Goal: Information Seeking & Learning: Learn about a topic

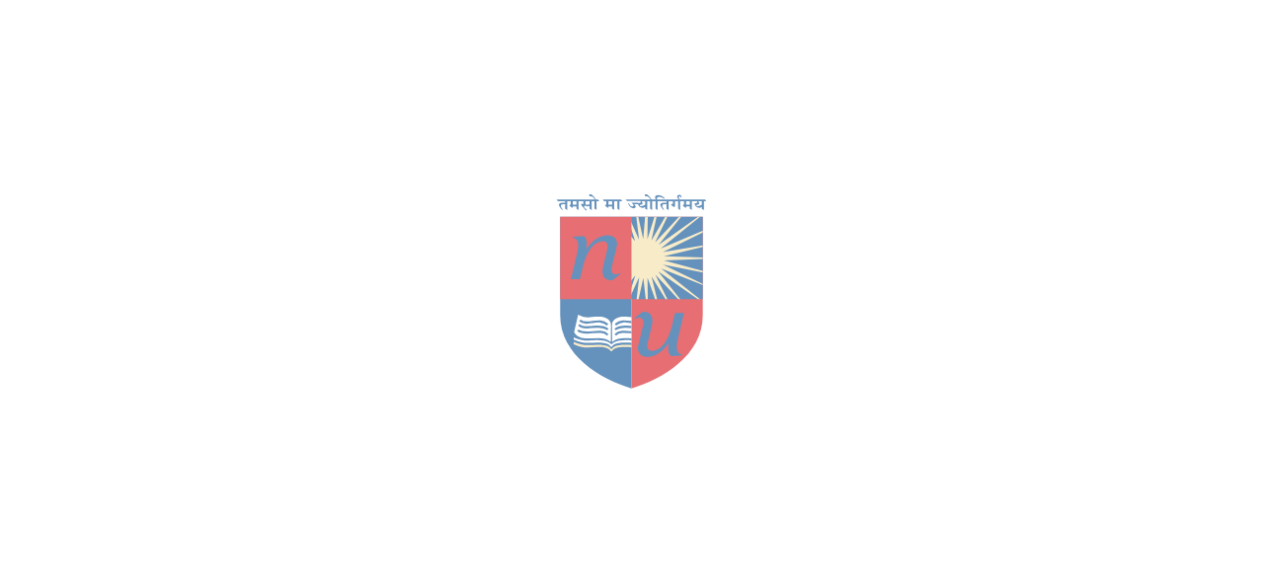
scroll to position [88, 0]
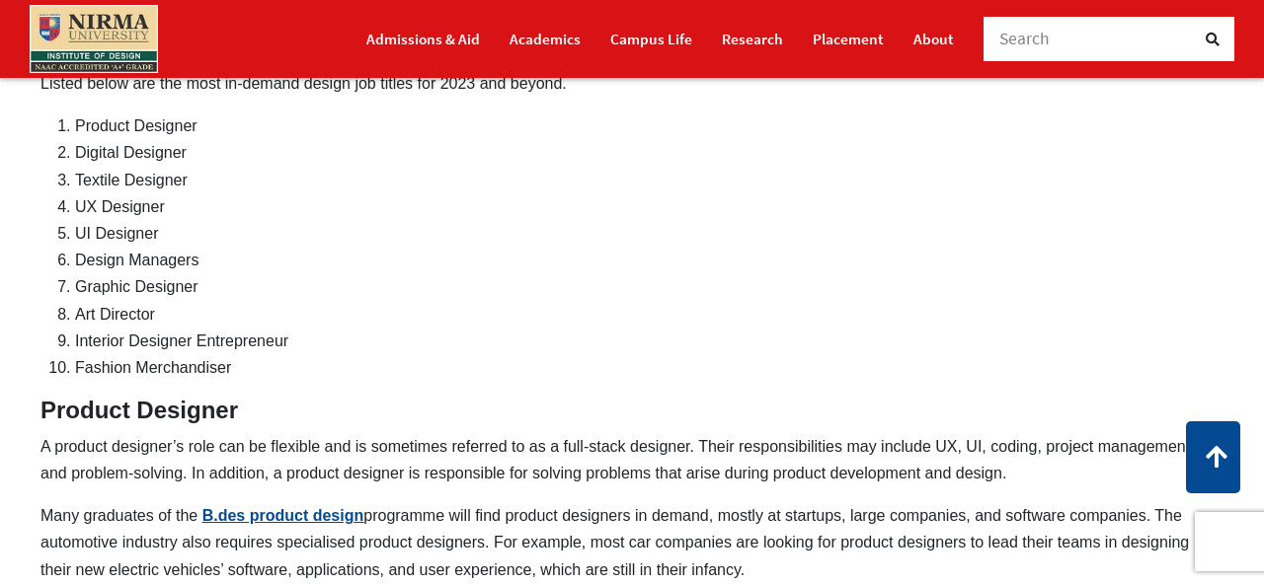
scroll to position [927, 0]
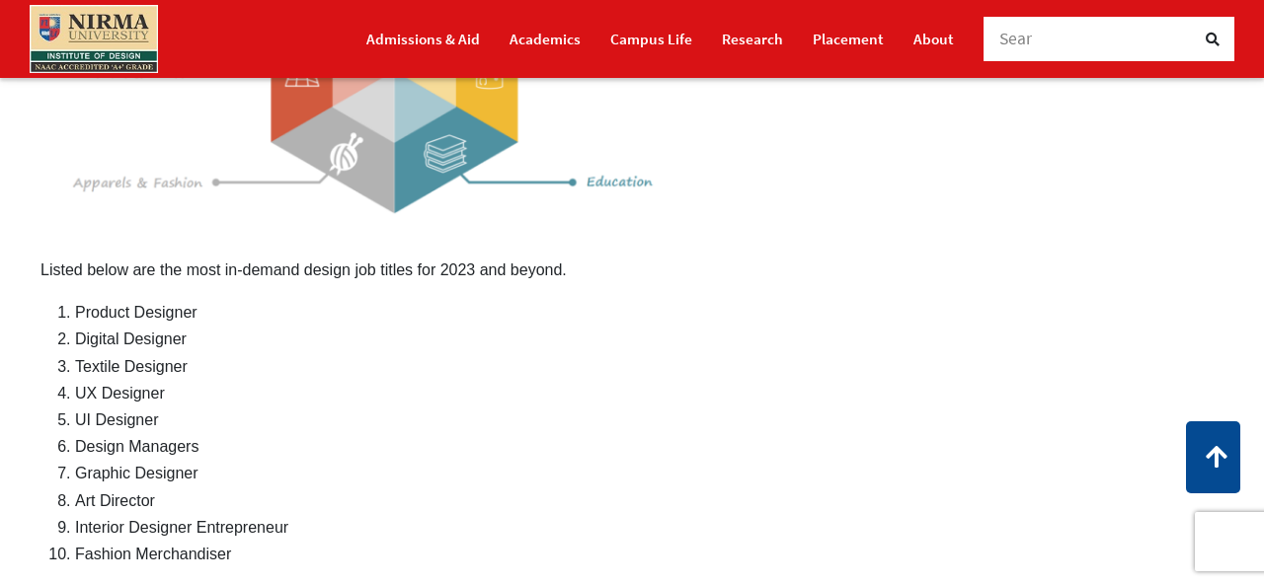
scroll to position [736, 0]
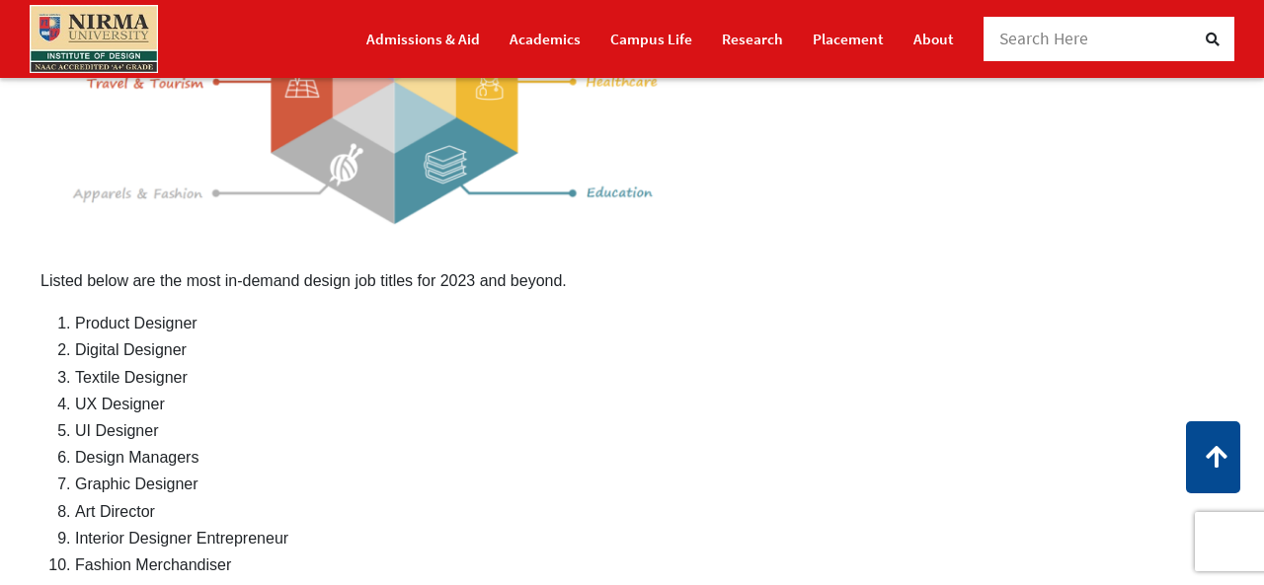
drag, startPoint x: 248, startPoint y: 543, endPoint x: 444, endPoint y: 382, distance: 253.9
click at [447, 360] on ol "Product Designer Digital Designer Textile Designer UX Designer UI Designer Desi…" at bounding box center [649, 444] width 1148 height 268
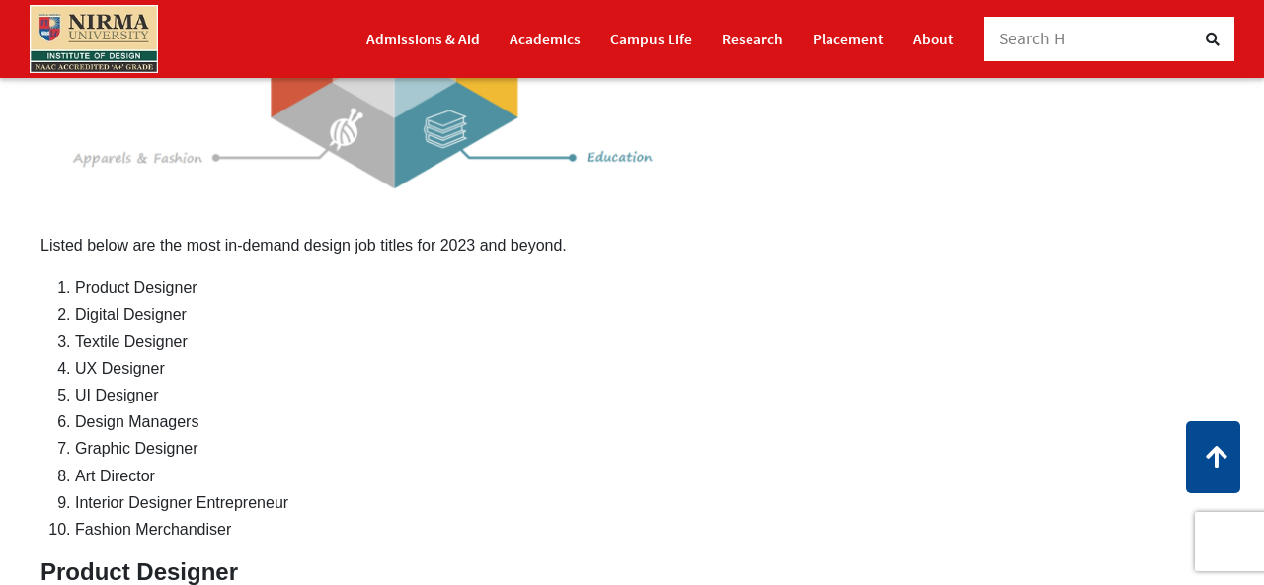
scroll to position [732, 0]
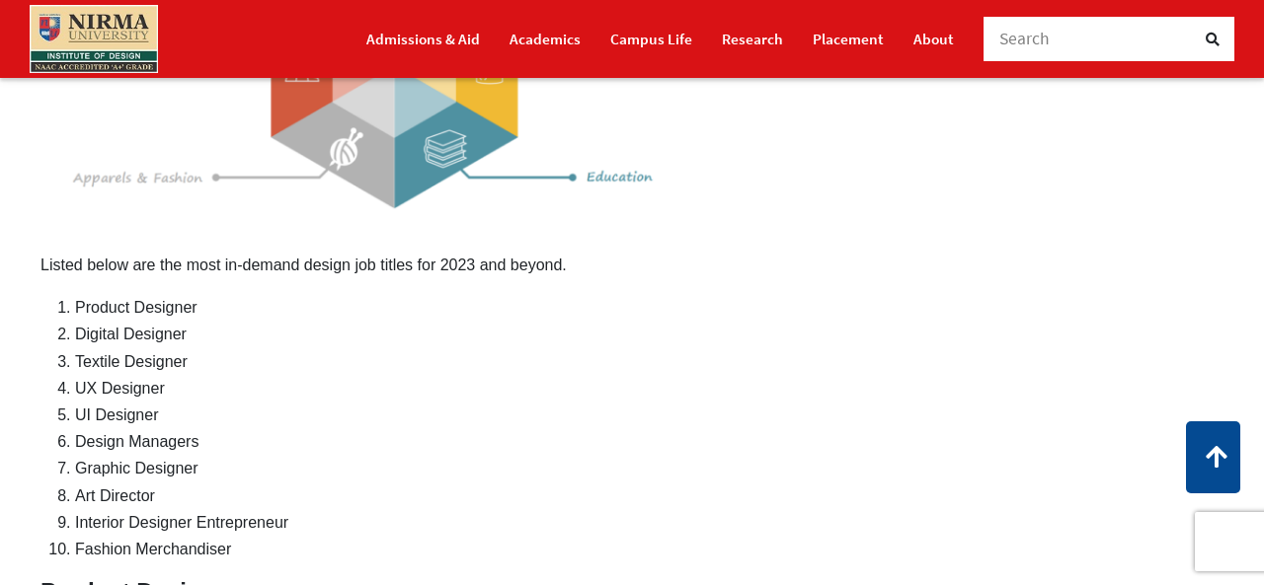
drag, startPoint x: 43, startPoint y: 266, endPoint x: 162, endPoint y: 433, distance: 205.4
drag, startPoint x: 236, startPoint y: 545, endPoint x: 75, endPoint y: 81, distance: 491.1
